Goal: Transaction & Acquisition: Purchase product/service

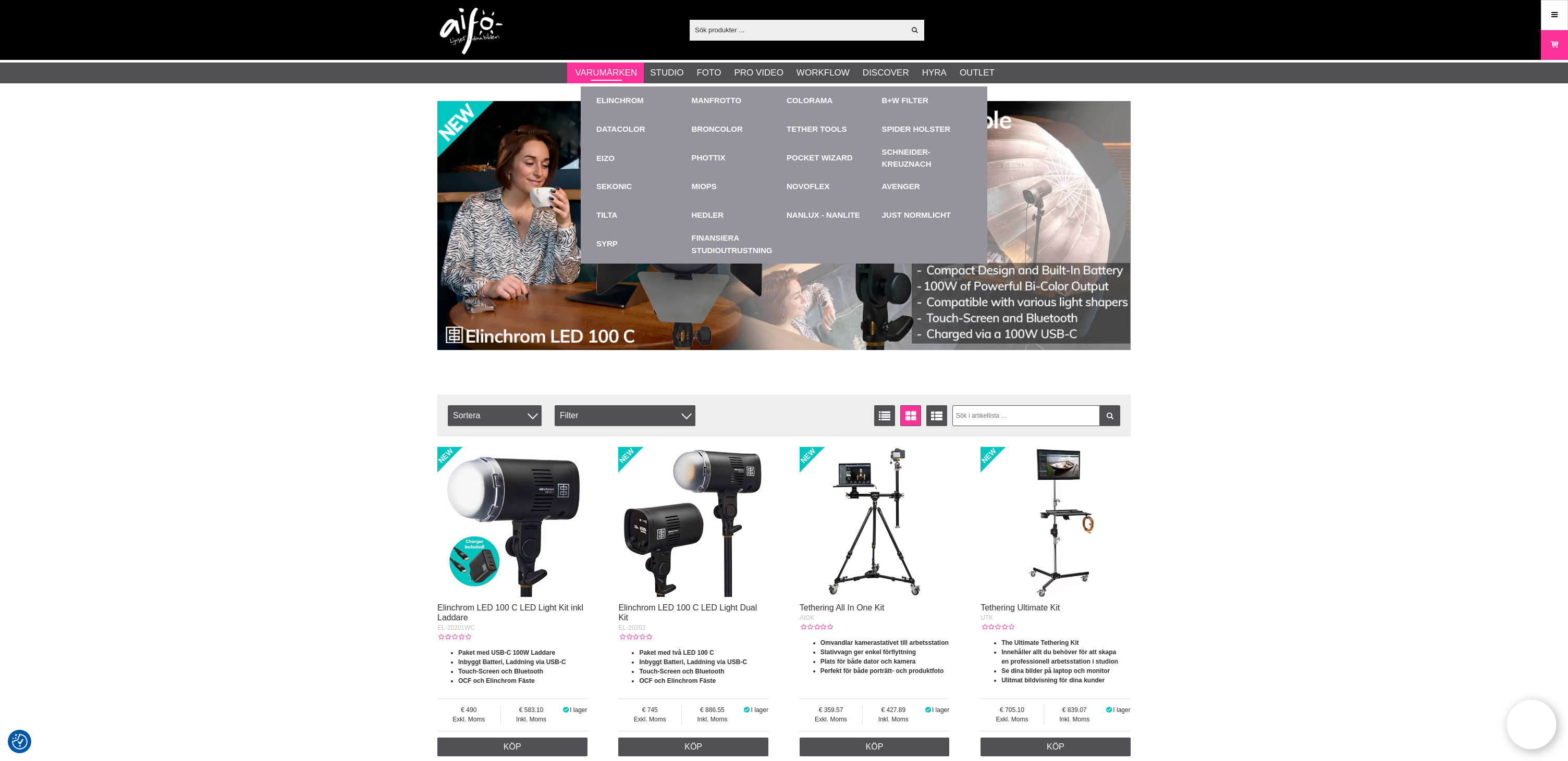
click at [617, 79] on link "Varumärken" at bounding box center [606, 73] width 62 height 13
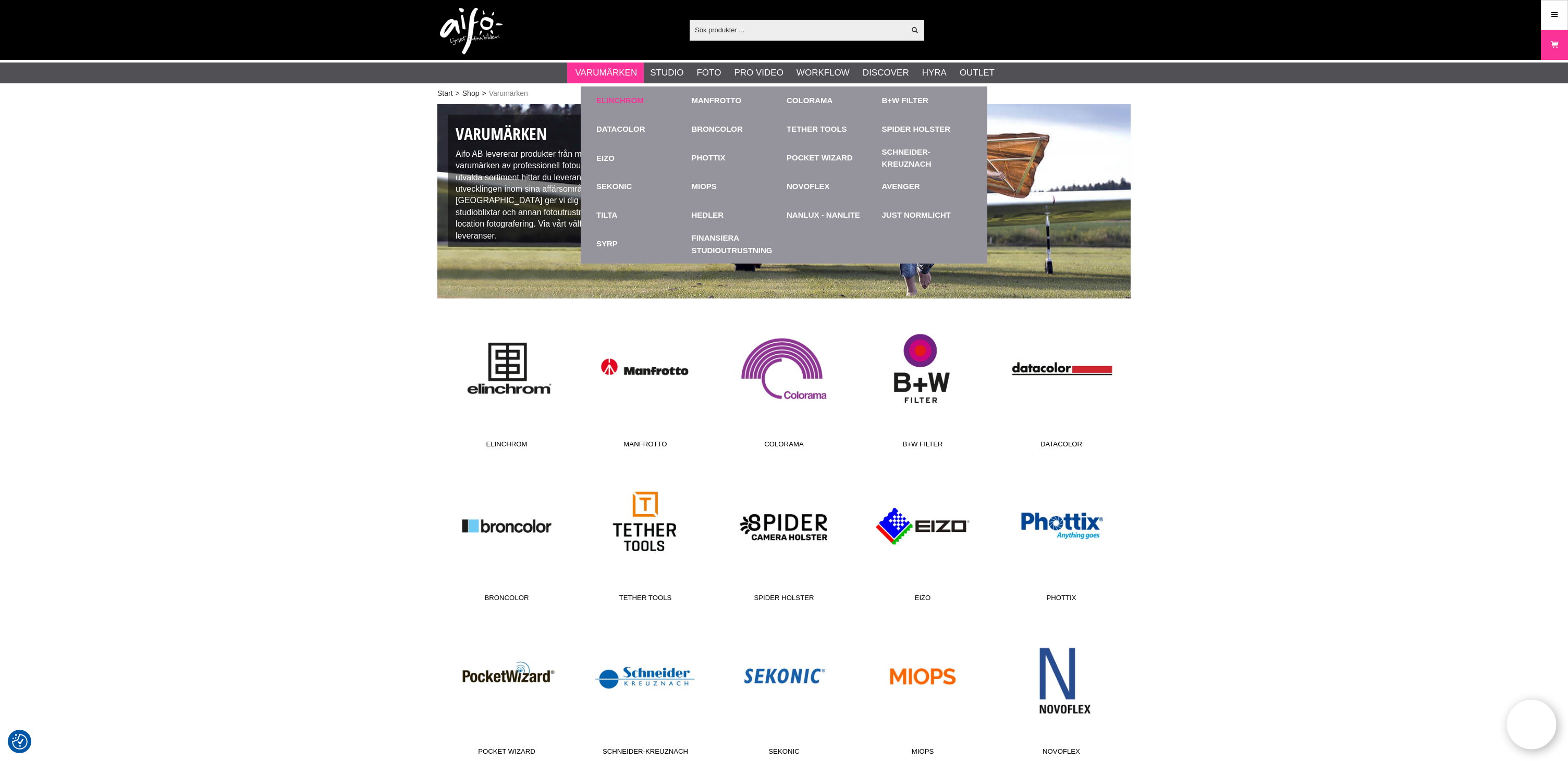
click at [622, 100] on link "Elinchrom" at bounding box center [620, 101] width 48 height 12
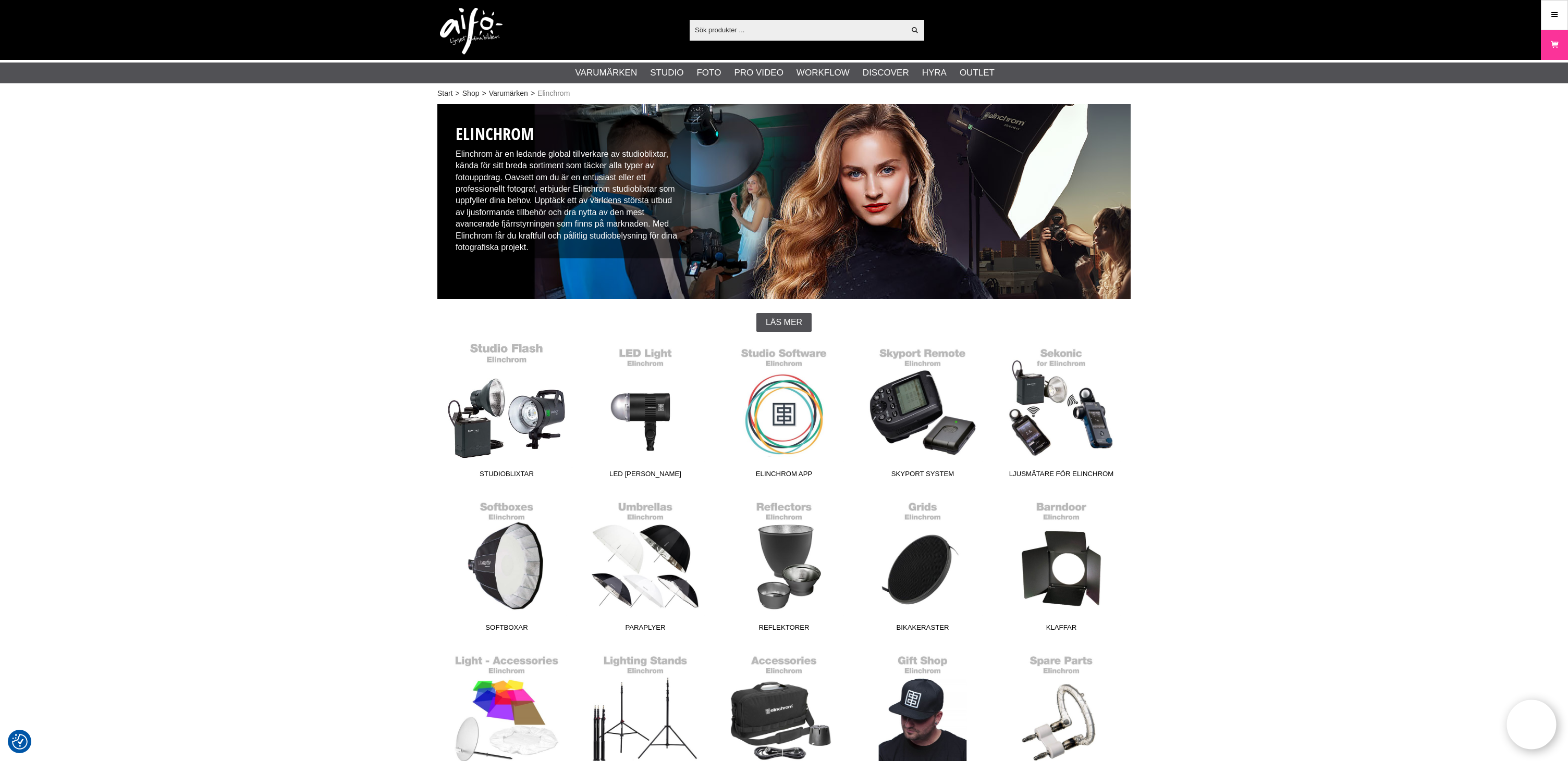
click at [533, 420] on link "Studioblixtar" at bounding box center [507, 413] width 139 height 141
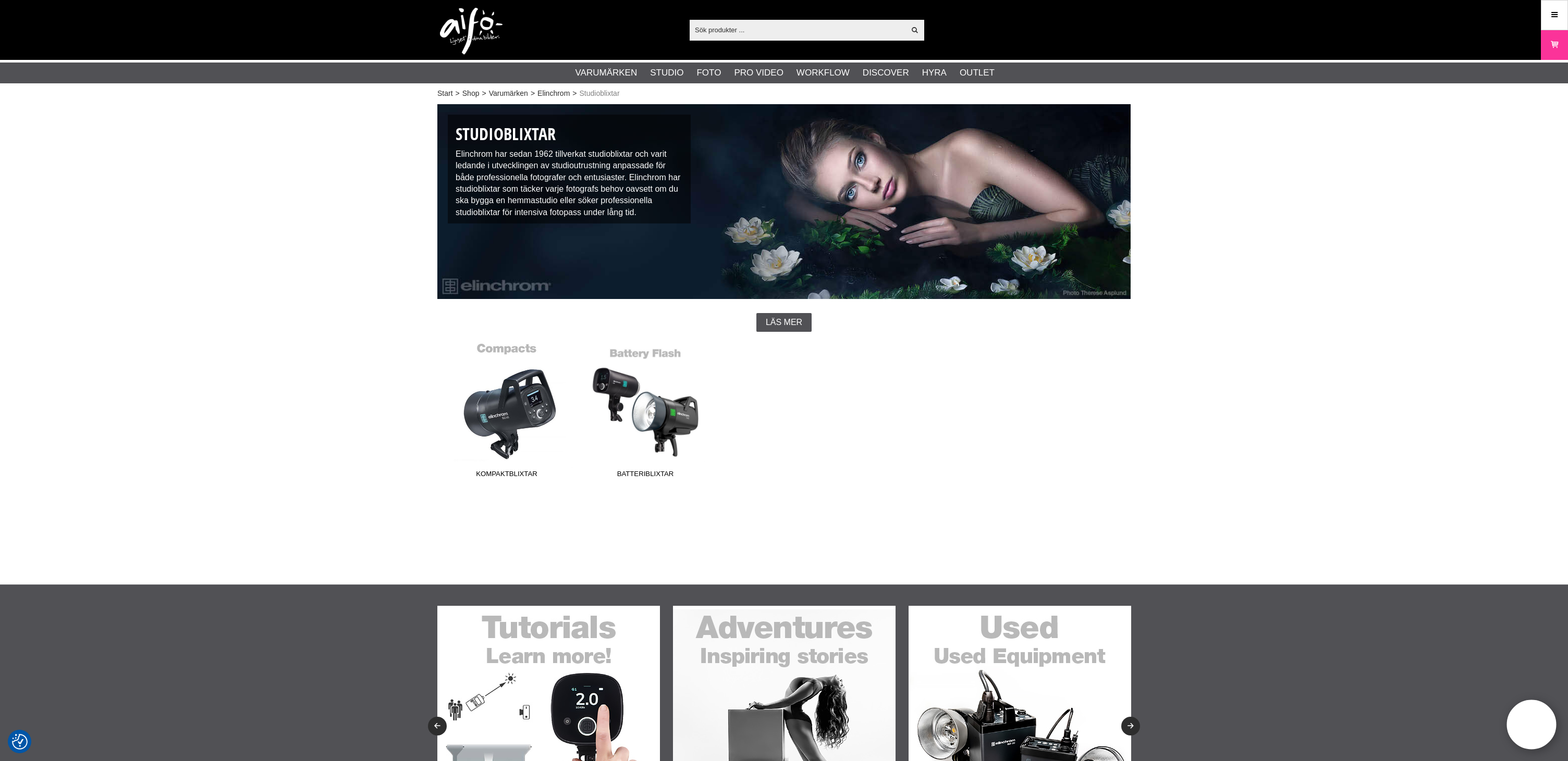
click at [497, 422] on link "Kompaktblixtar" at bounding box center [507, 413] width 139 height 141
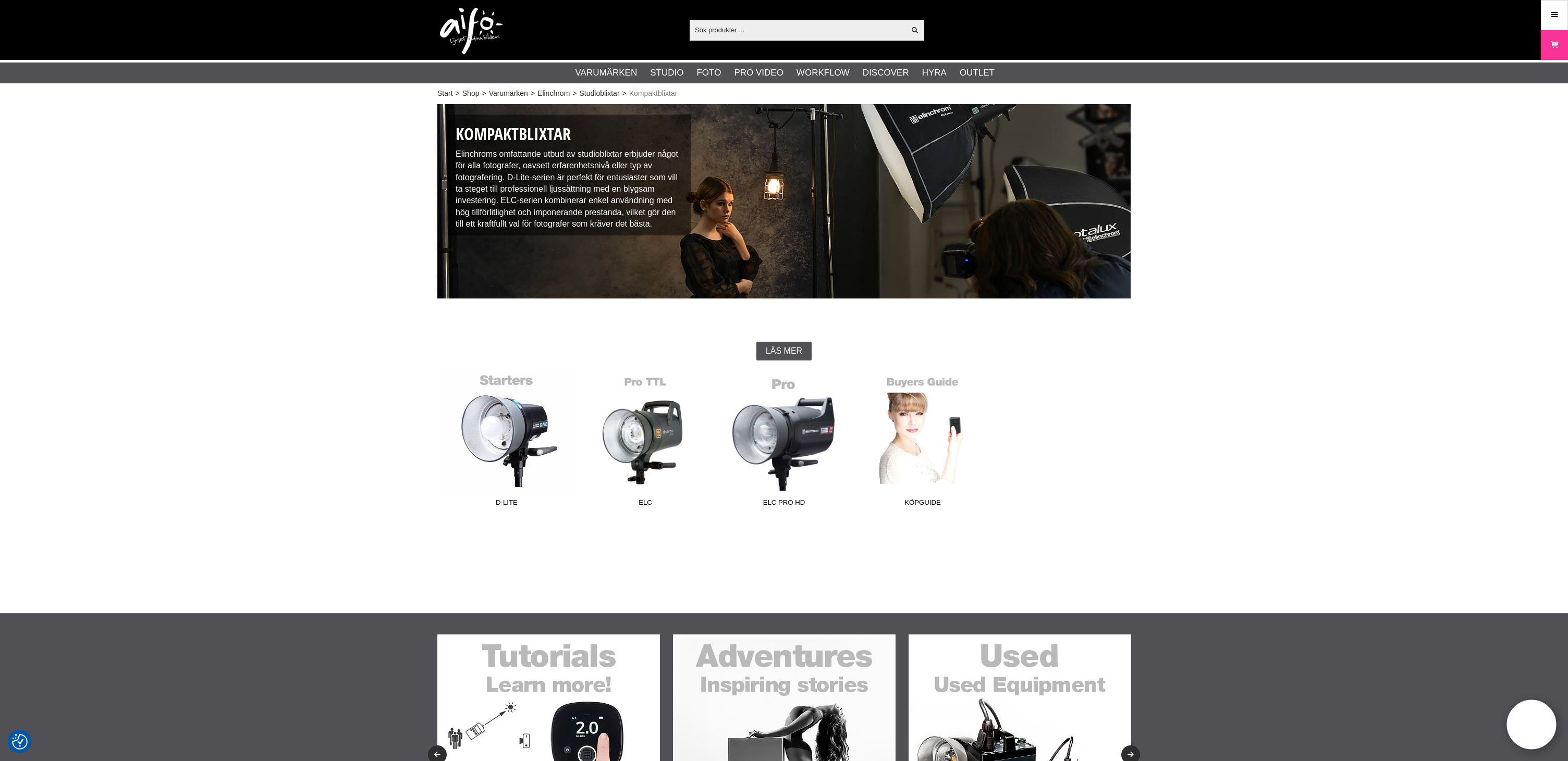
click at [490, 447] on link "D-Lite" at bounding box center [507, 441] width 139 height 141
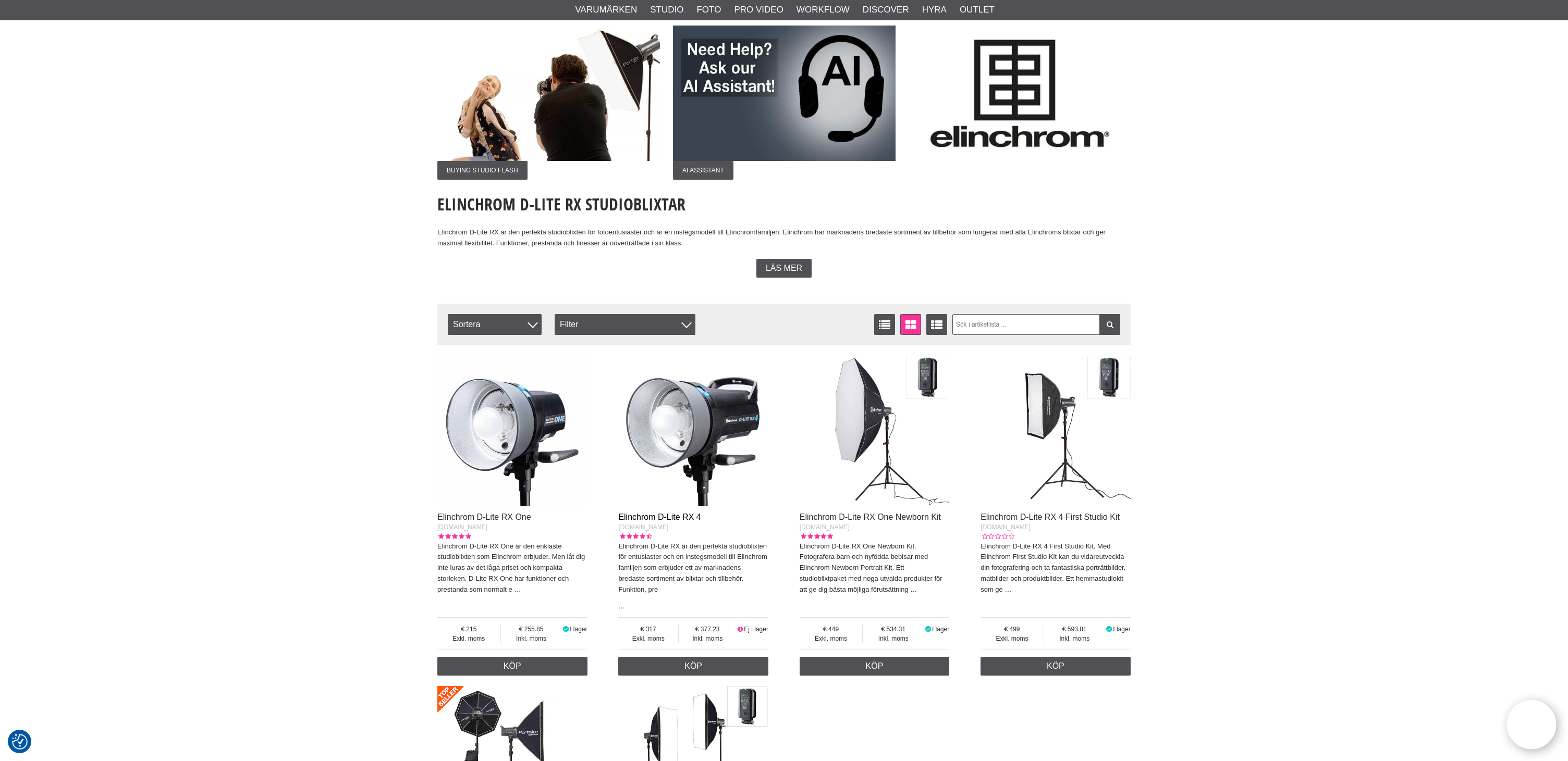
scroll to position [122, 0]
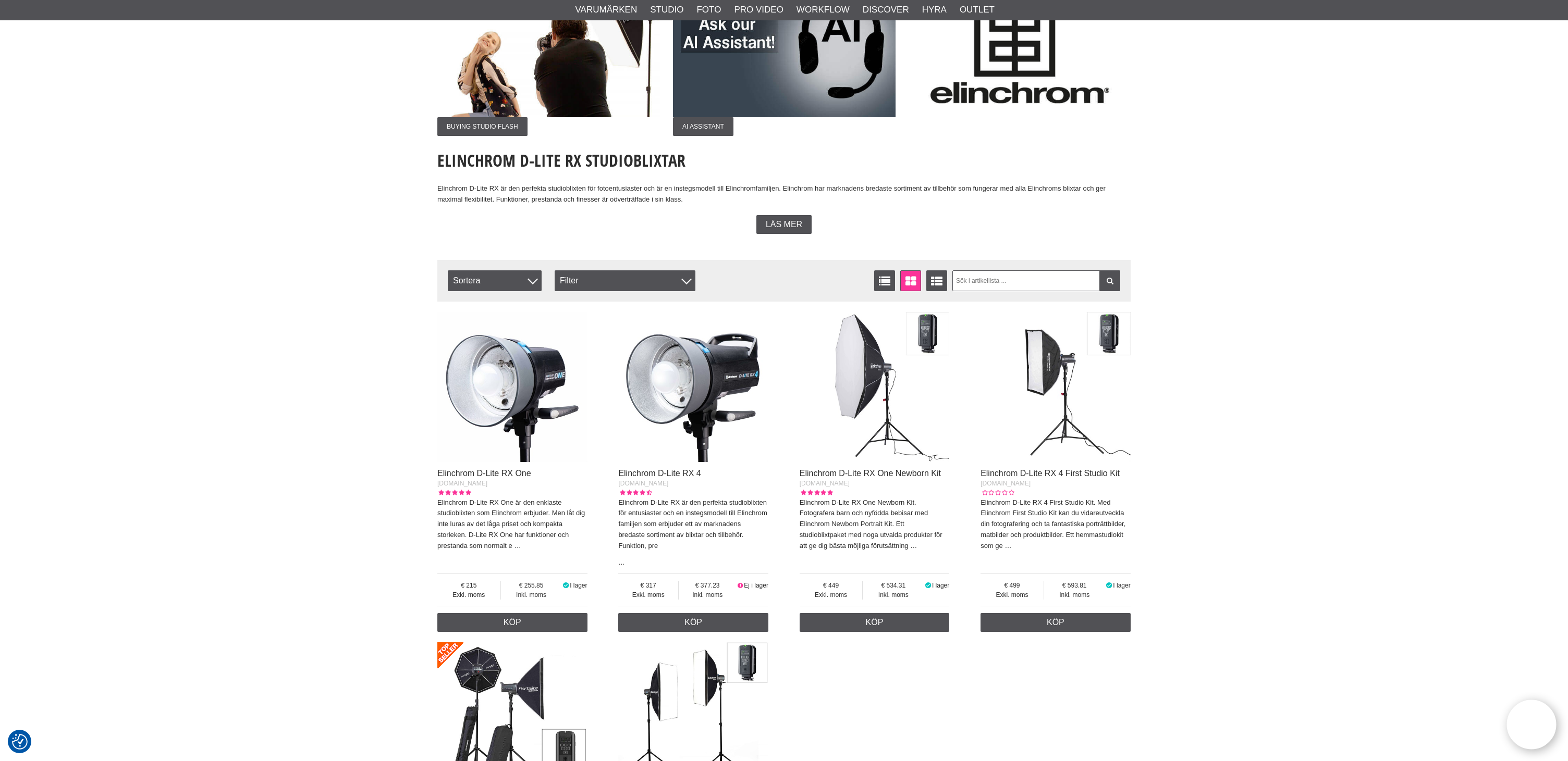
click at [722, 402] on img at bounding box center [693, 387] width 150 height 150
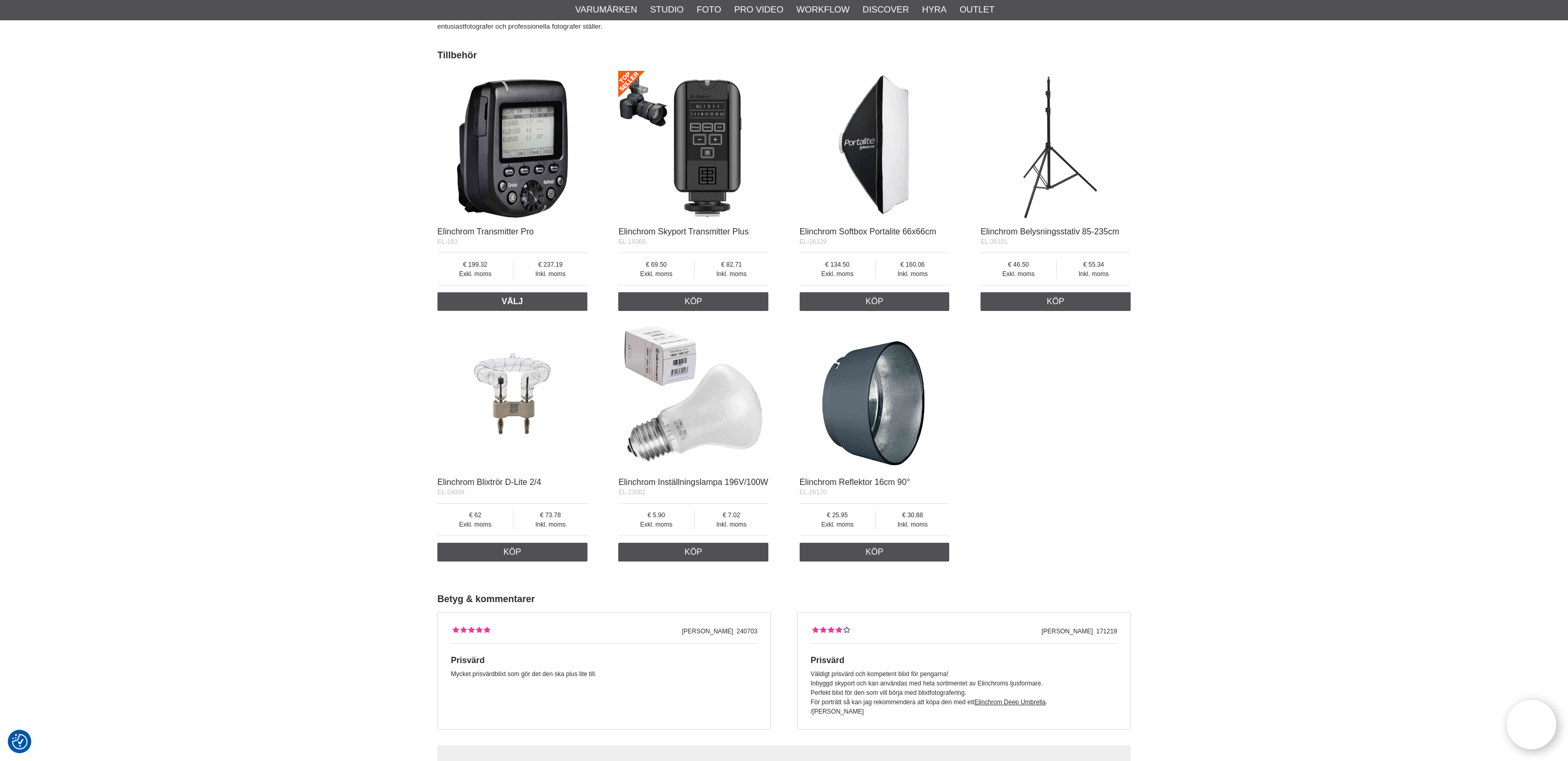
scroll to position [2236, 0]
